Goal: Navigation & Orientation: Find specific page/section

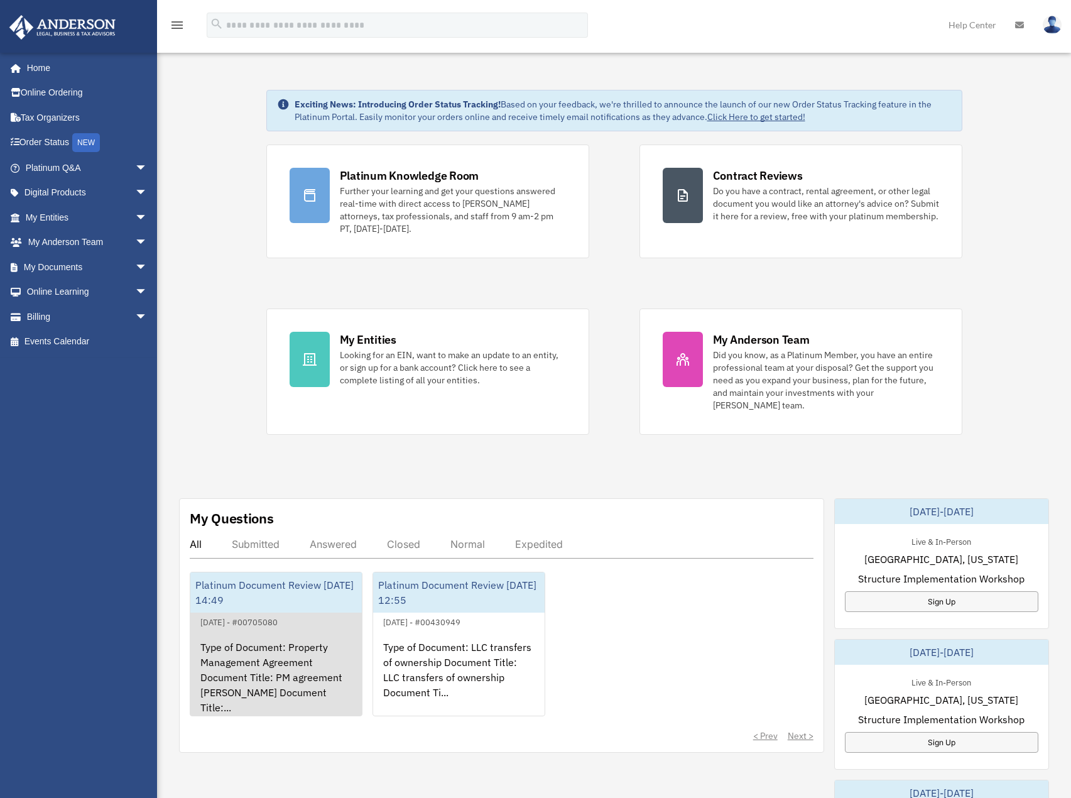
click at [285, 601] on link "Platinum Document Review [DATE] 14:49 August 22, 2024 - #00705080 Type of Docum…" at bounding box center [276, 644] width 173 height 145
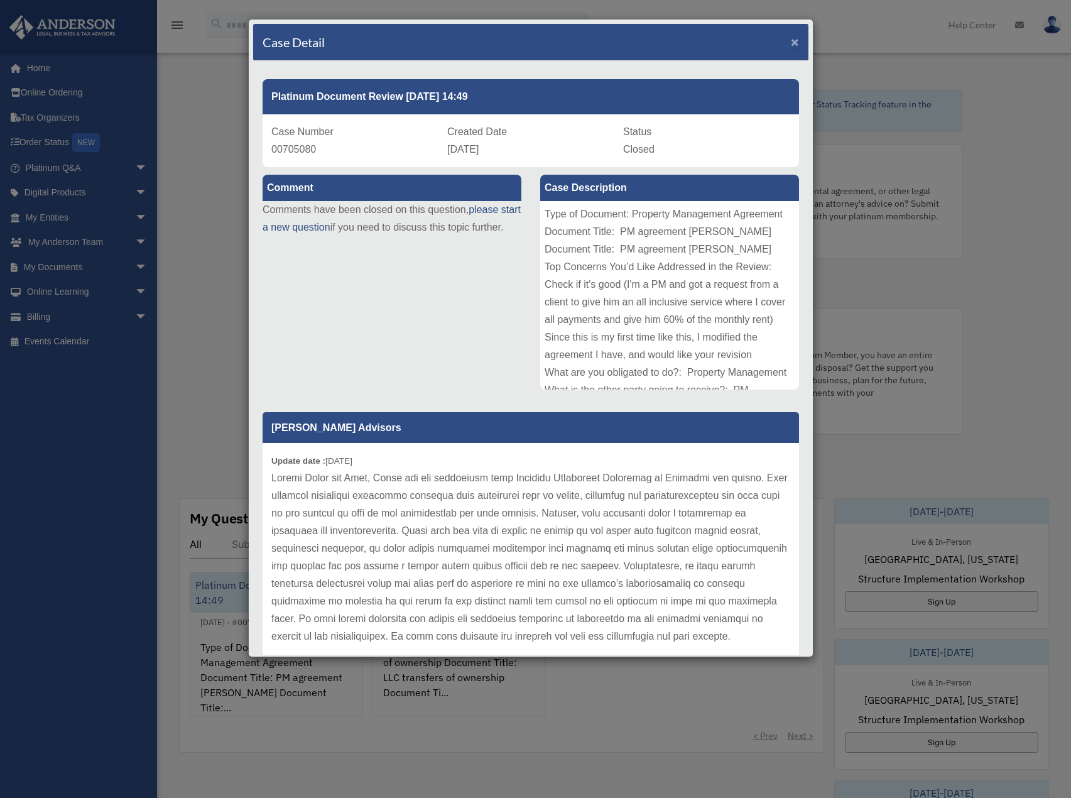
click at [791, 38] on span "×" at bounding box center [795, 42] width 8 height 14
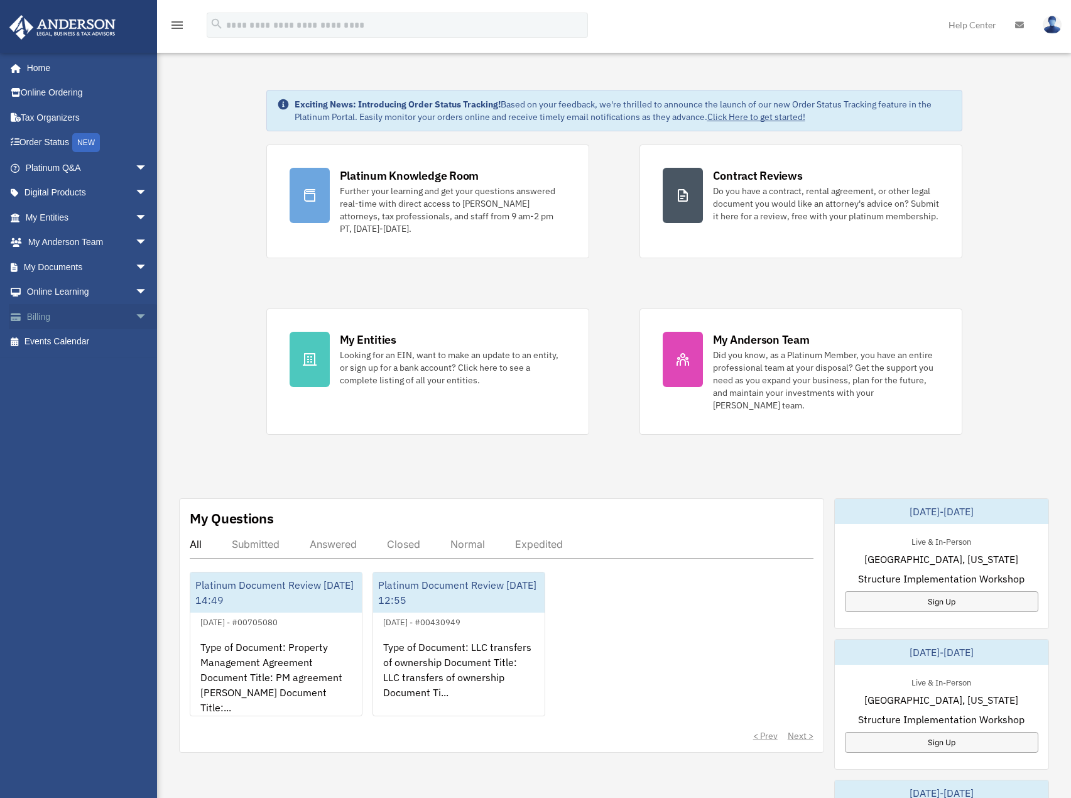
click at [58, 316] on link "Billing arrow_drop_down" at bounding box center [88, 316] width 158 height 25
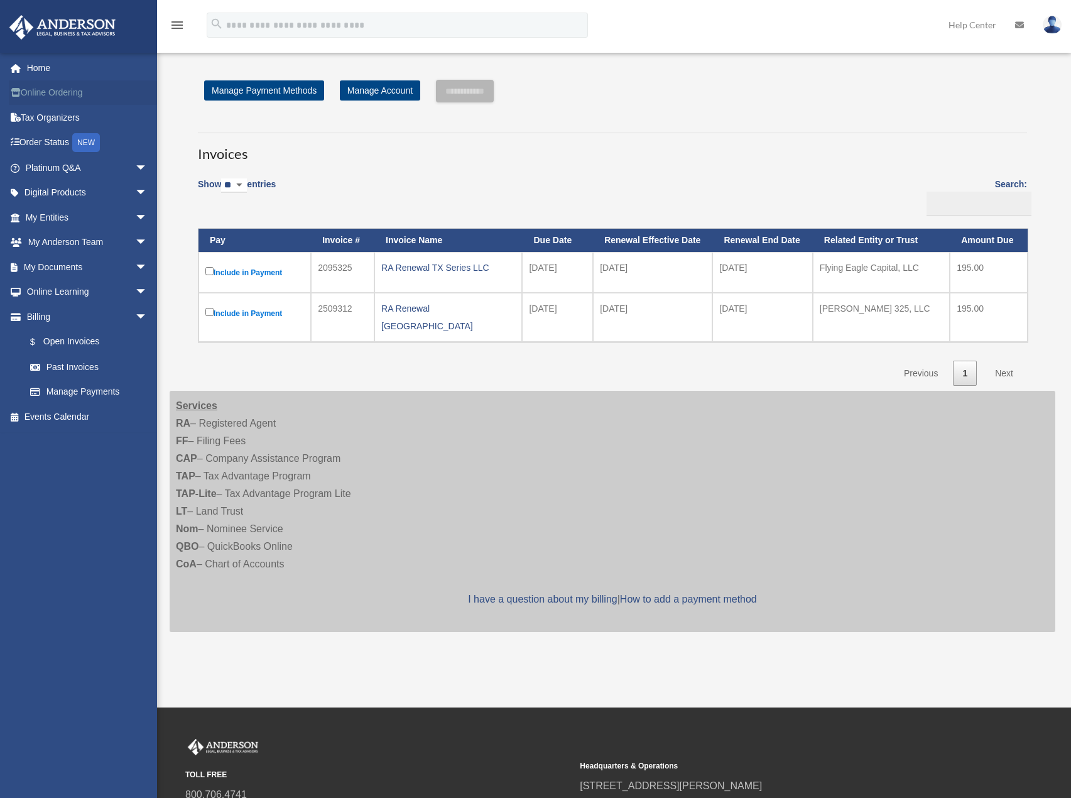
click at [55, 94] on link "Online Ordering" at bounding box center [88, 92] width 158 height 25
click at [100, 222] on link "My Entities arrow_drop_down" at bounding box center [88, 217] width 158 height 25
click at [135, 216] on span "arrow_drop_down" at bounding box center [147, 218] width 25 height 26
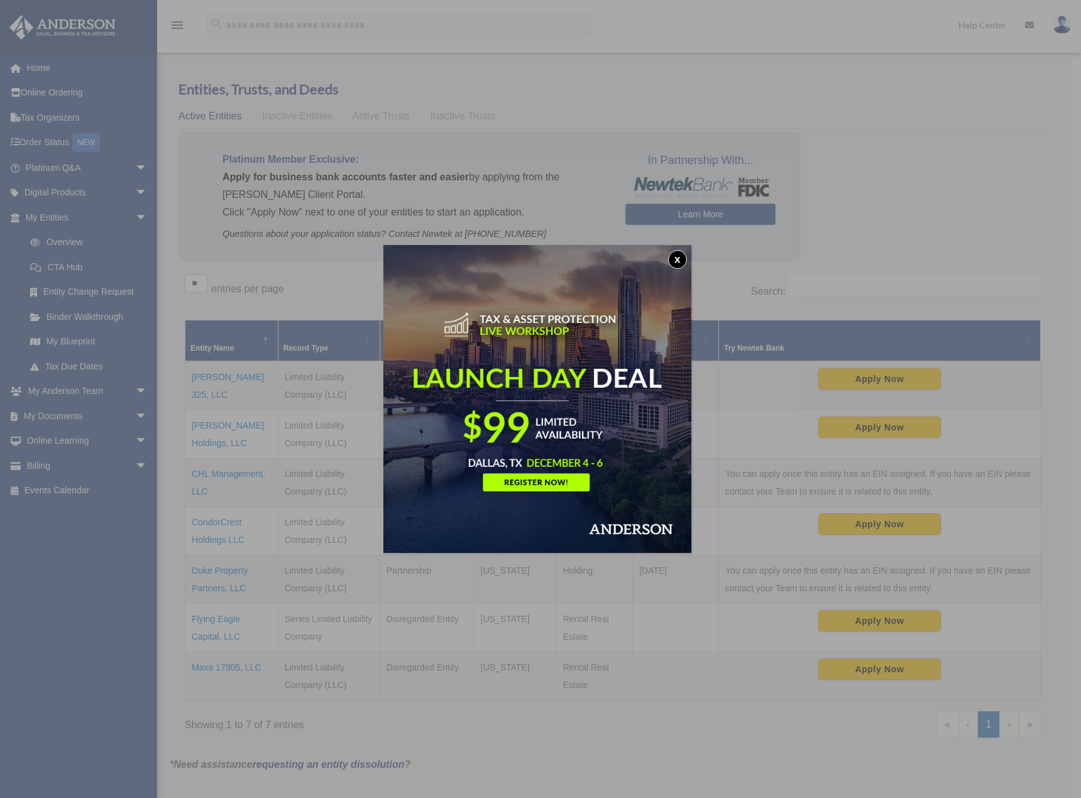
click at [676, 260] on button "x" at bounding box center [677, 259] width 19 height 19
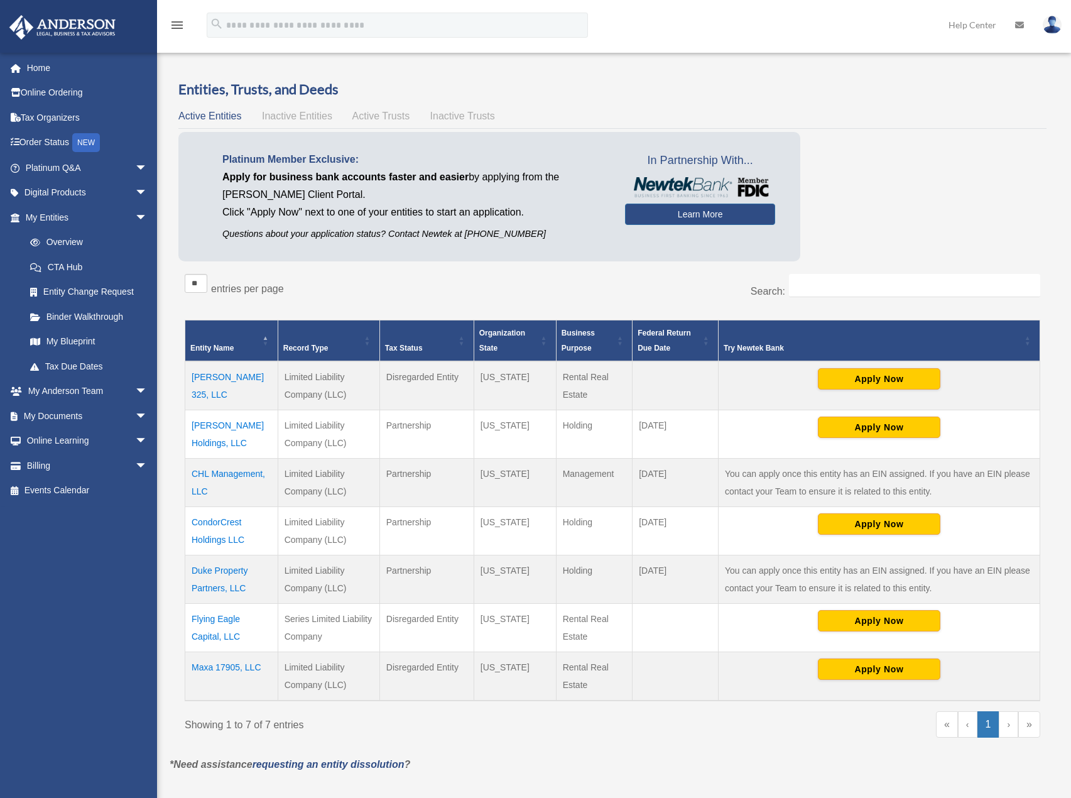
click at [292, 113] on span "Inactive Entities" at bounding box center [297, 116] width 70 height 11
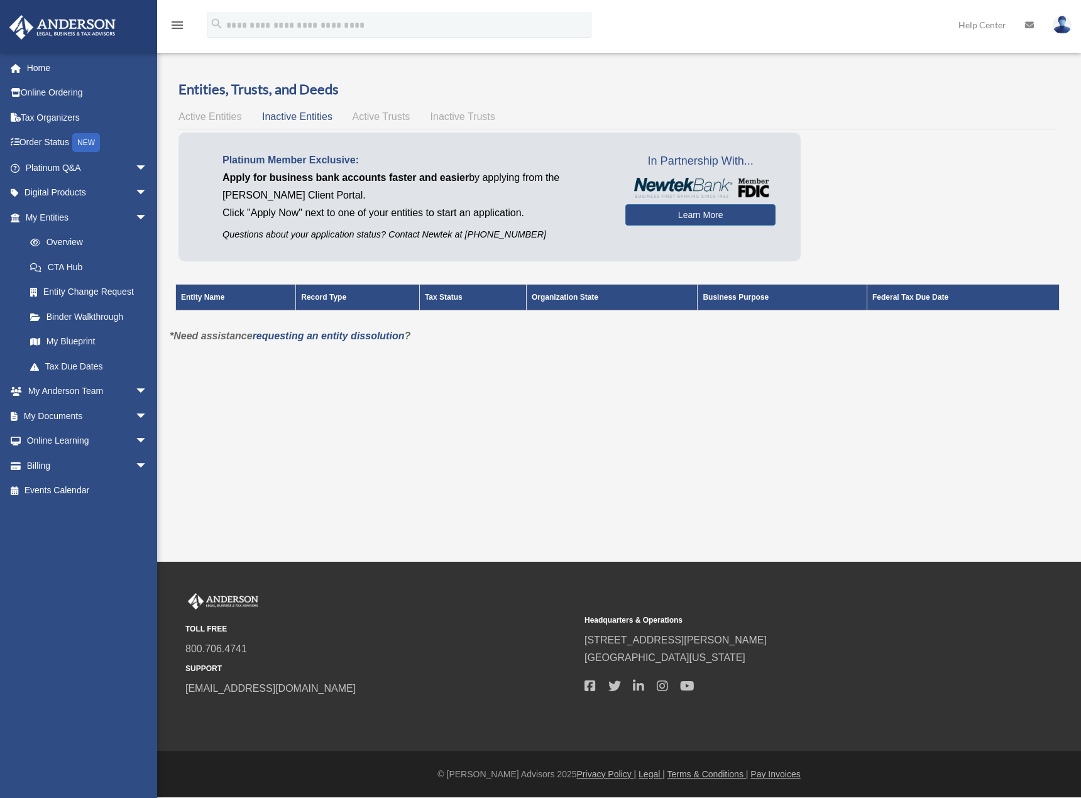
click at [377, 116] on span "Active Trusts" at bounding box center [382, 116] width 58 height 11
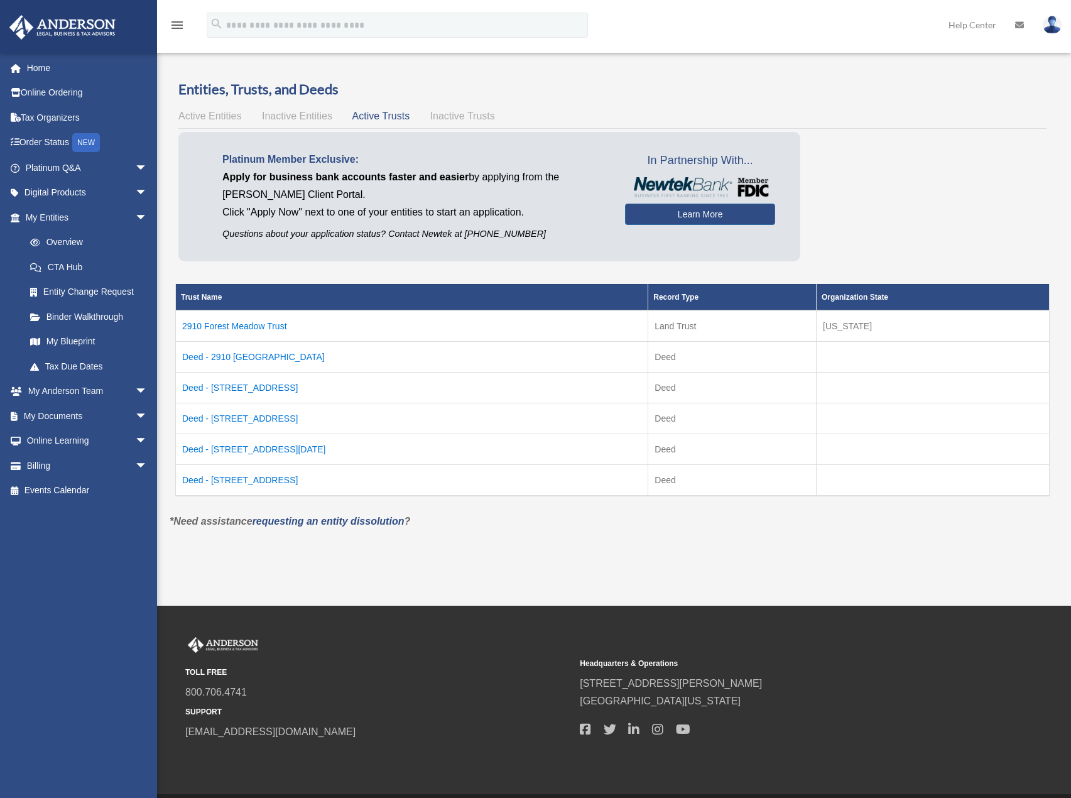
click at [476, 119] on span "Inactive Trusts" at bounding box center [462, 116] width 65 height 11
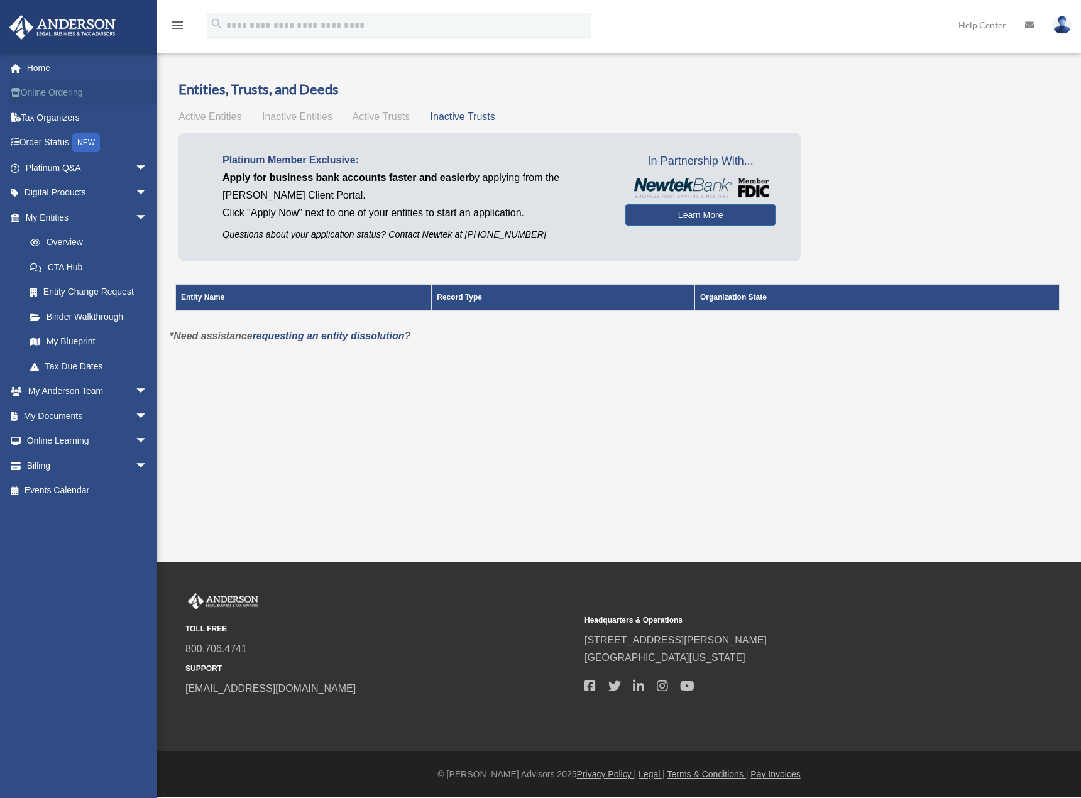
click at [57, 92] on link "Online Ordering" at bounding box center [88, 92] width 158 height 25
